Goal: Transaction & Acquisition: Purchase product/service

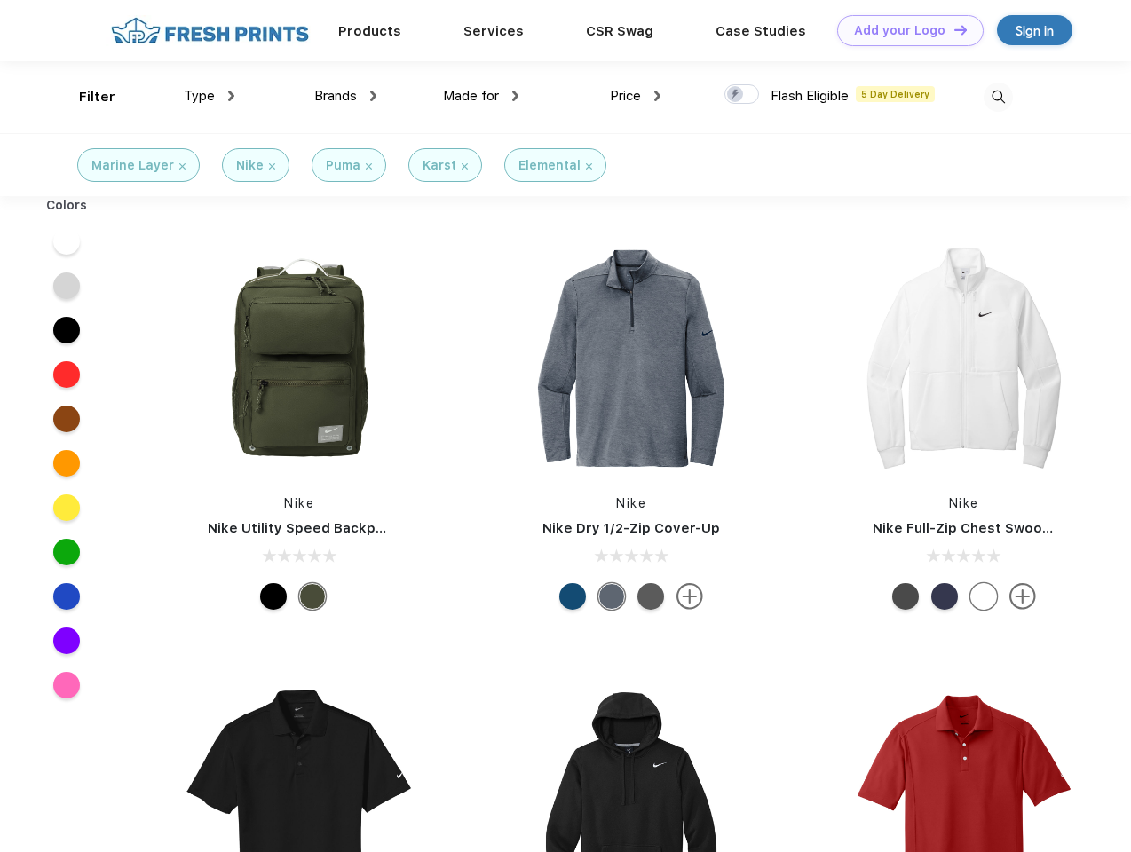
click at [904, 30] on link "Add your Logo Design Tool" at bounding box center [910, 30] width 146 height 31
click at [0, 0] on div "Design Tool" at bounding box center [0, 0] width 0 height 0
click at [952, 29] on link "Add your Logo Design Tool" at bounding box center [910, 30] width 146 height 31
click at [85, 97] on div "Filter" at bounding box center [97, 97] width 36 height 20
click at [209, 96] on span "Type" at bounding box center [199, 96] width 31 height 16
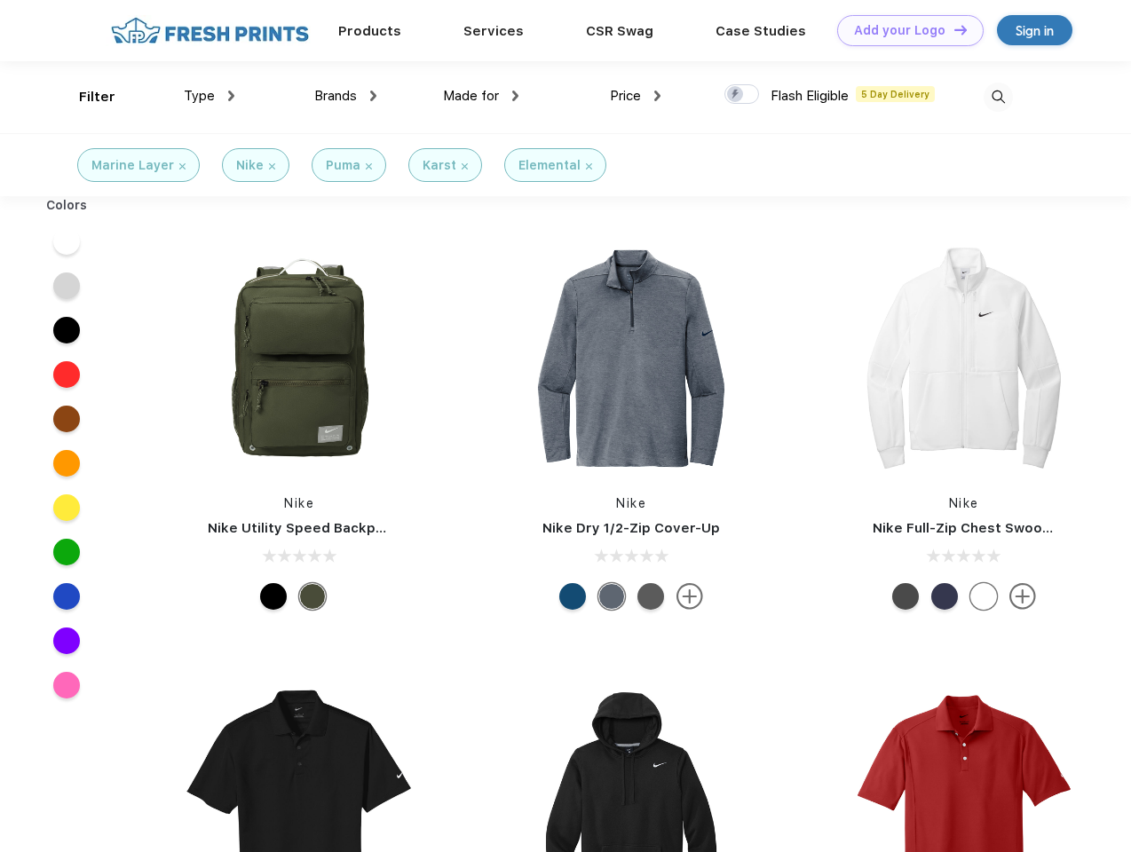
click at [345, 96] on span "Brands" at bounding box center [335, 96] width 43 height 16
click at [481, 96] on span "Made for" at bounding box center [471, 96] width 56 height 16
click at [635, 96] on span "Price" at bounding box center [625, 96] width 31 height 16
click at [742, 95] on div at bounding box center [741, 94] width 35 height 20
click at [736, 95] on input "checkbox" at bounding box center [730, 89] width 12 height 12
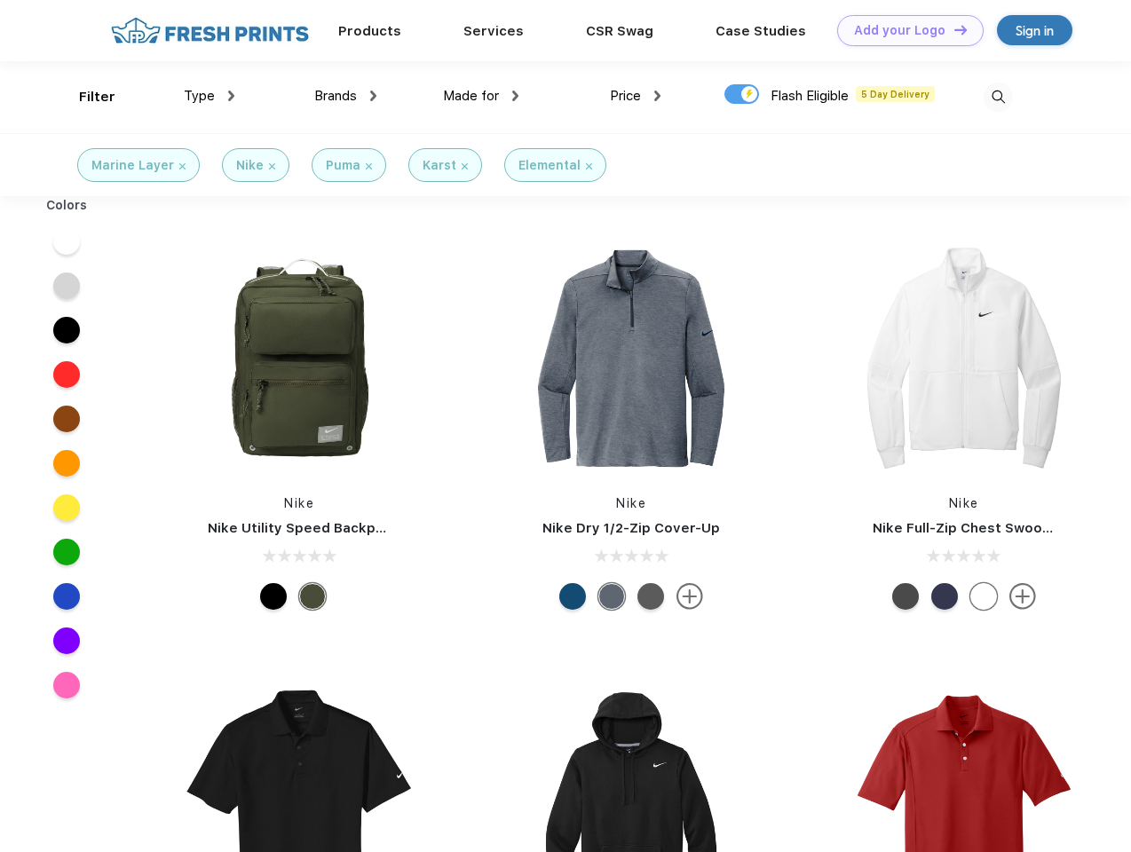
click at [998, 97] on img at bounding box center [997, 97] width 29 height 29
